Goal: Information Seeking & Learning: Understand process/instructions

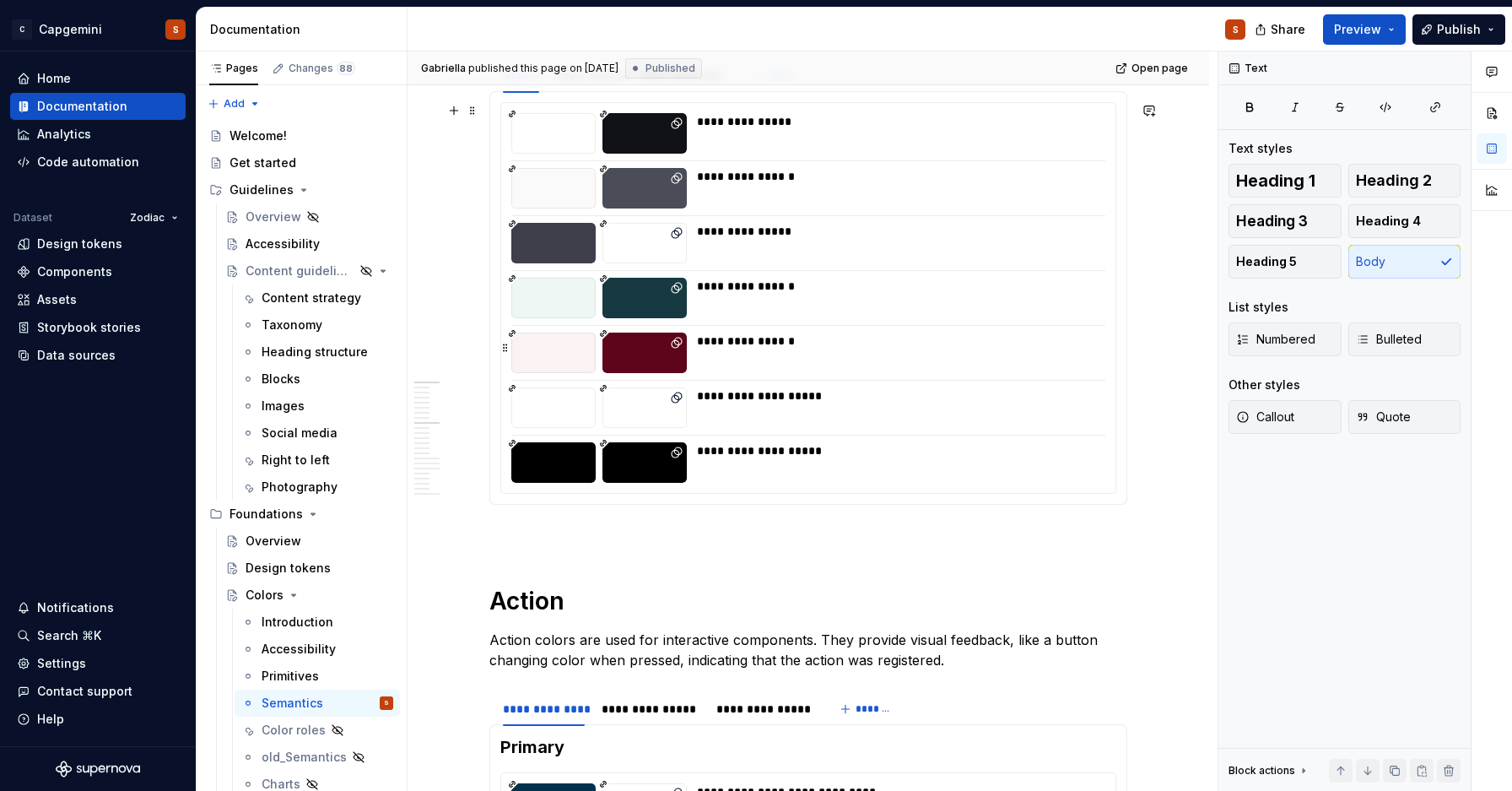
type textarea "*"
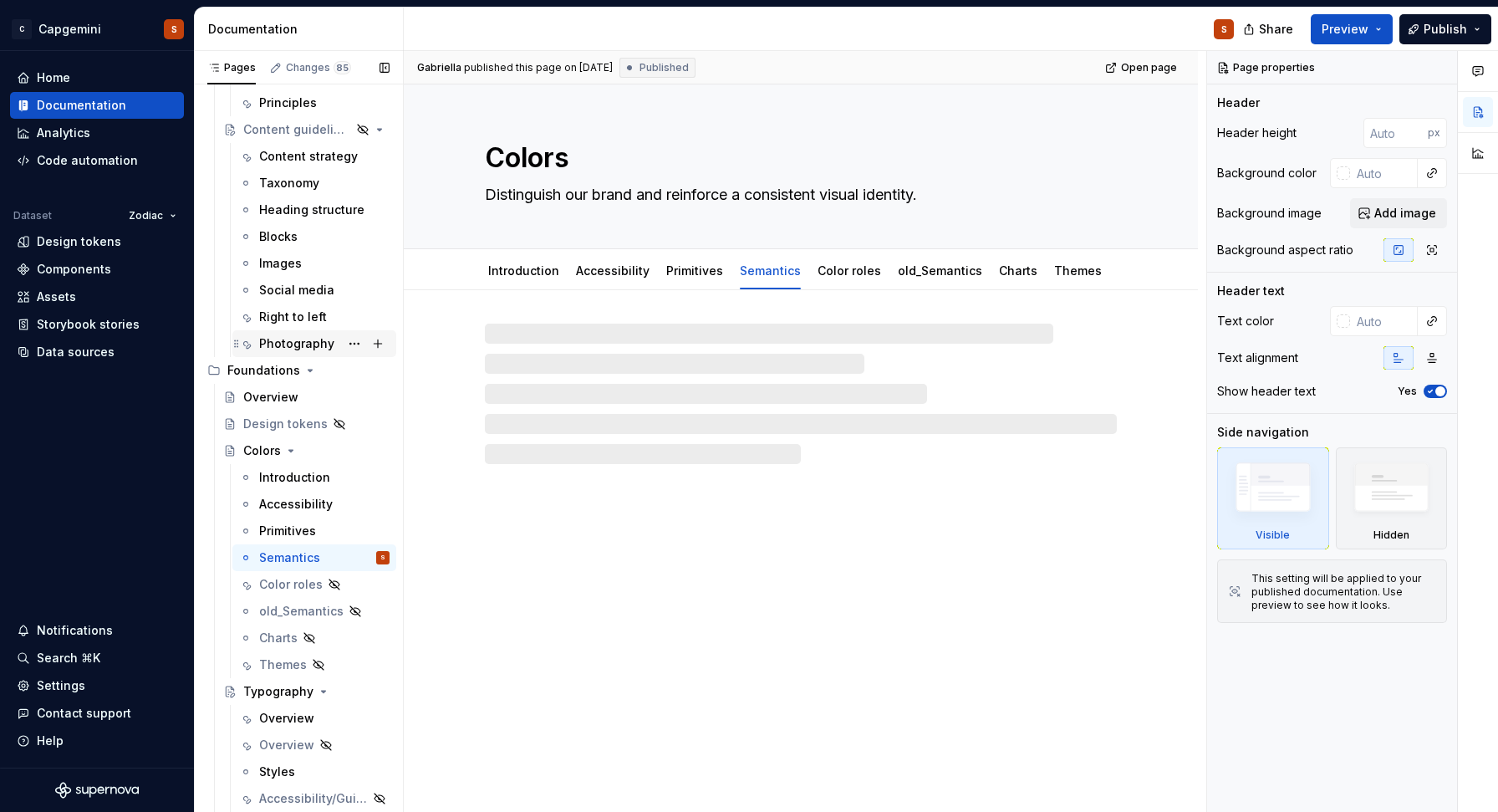
scroll to position [186, 0]
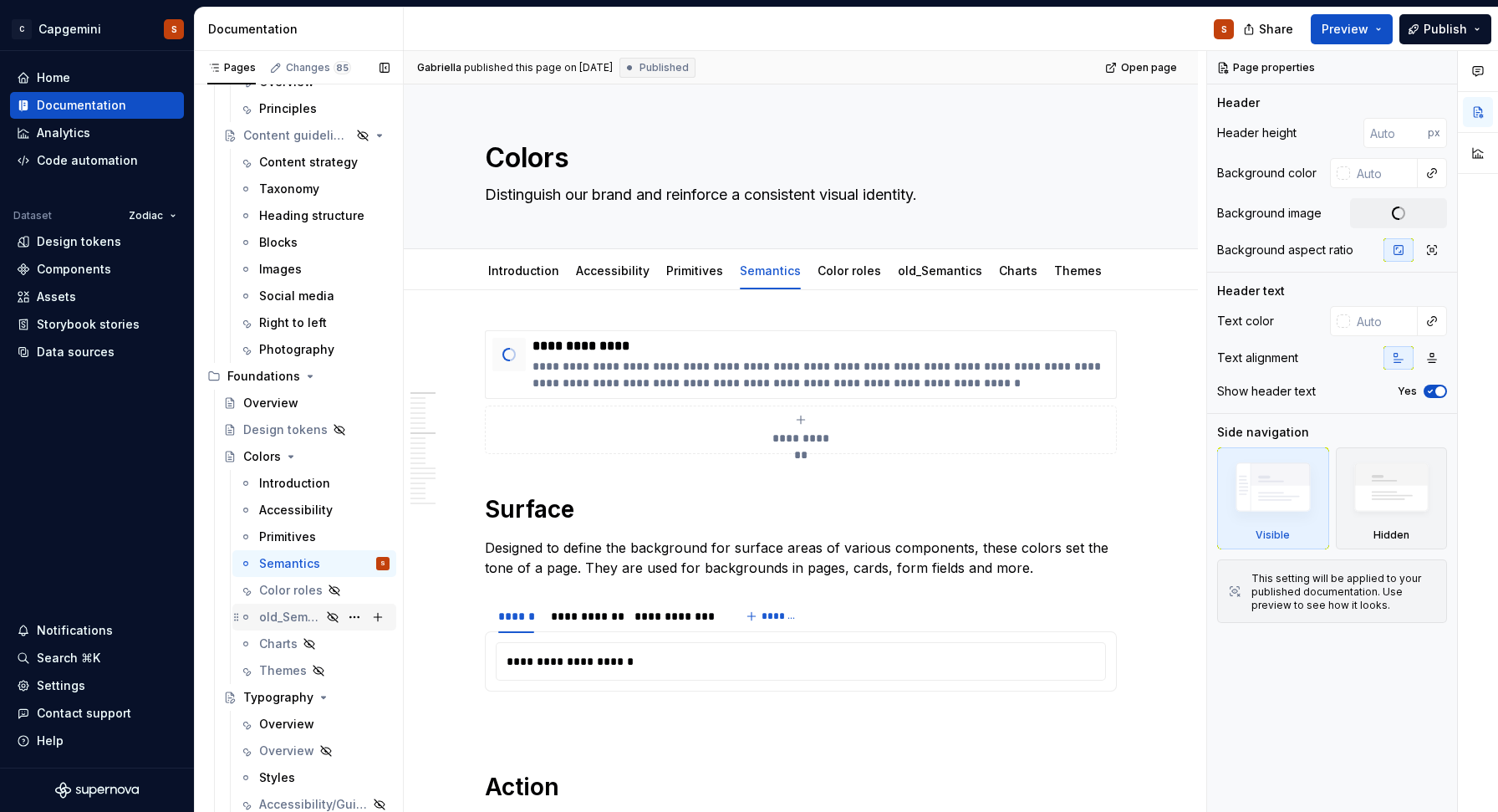
click at [297, 619] on div "old_Semantics" at bounding box center [290, 616] width 62 height 17
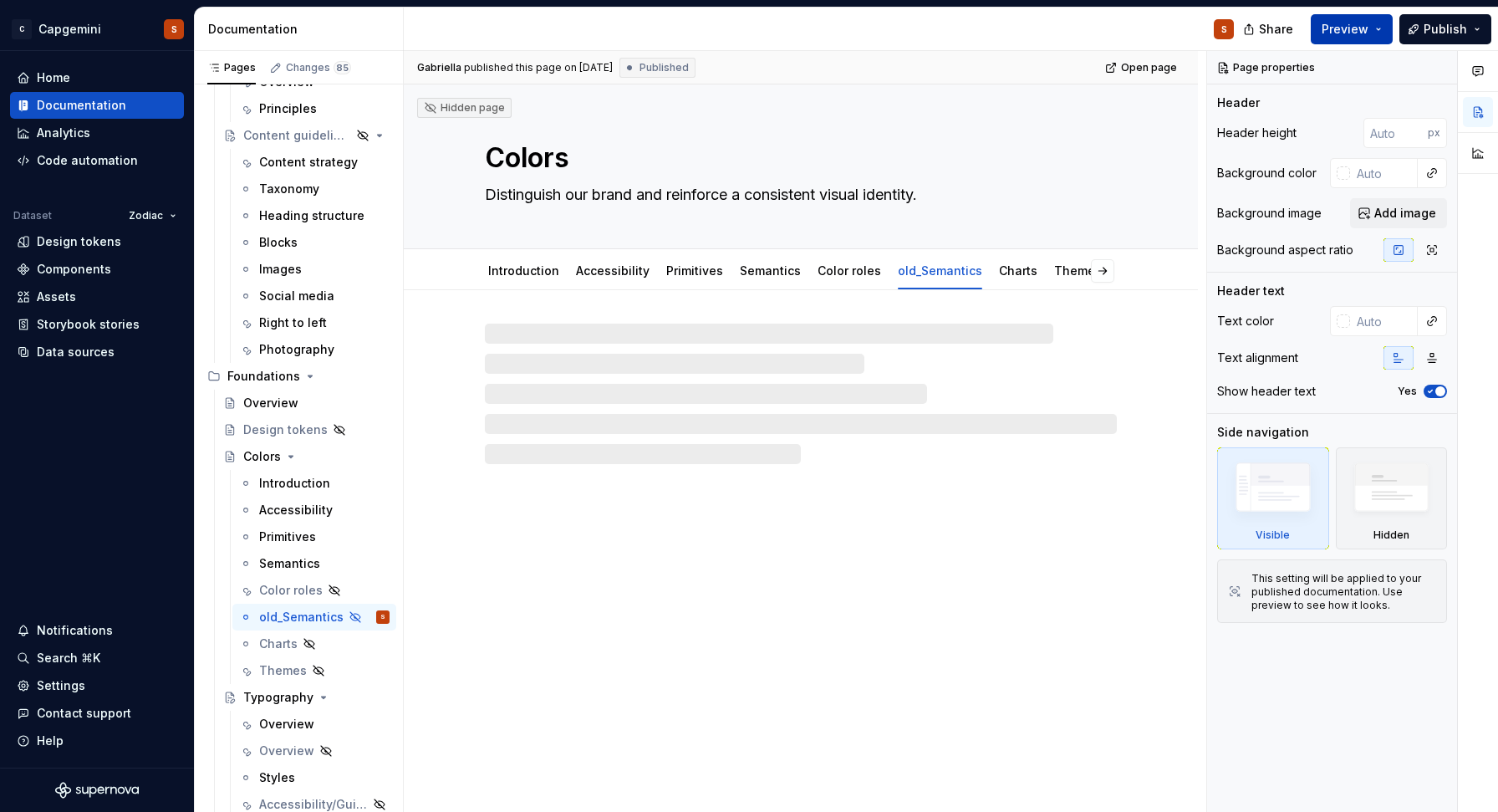
click at [1375, 25] on button "Preview" at bounding box center [1351, 29] width 82 height 31
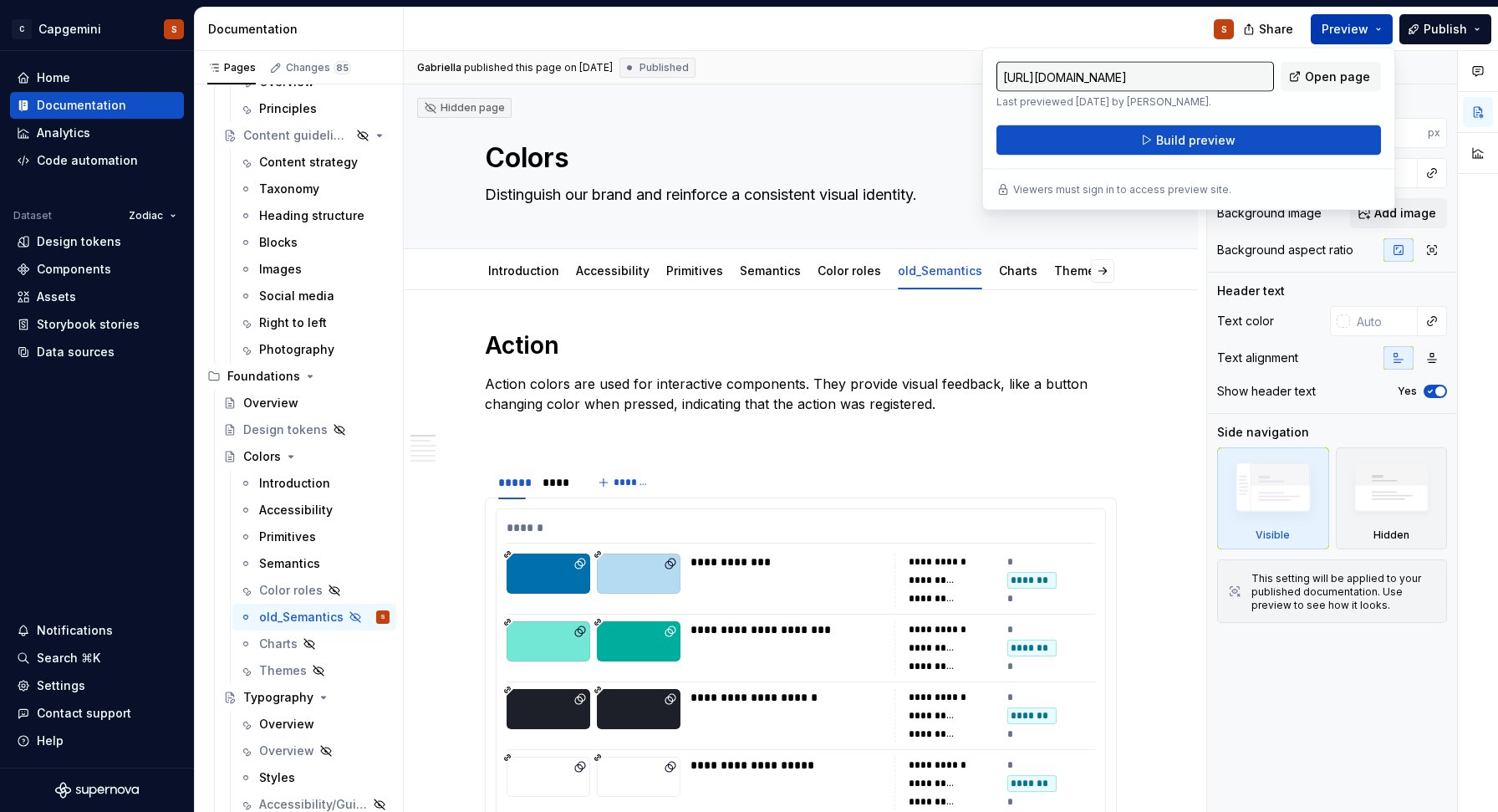
click at [1320, 76] on span "Open page" at bounding box center [1337, 77] width 65 height 17
type textarea "*"
